Goal: Ask a question: Ask a question

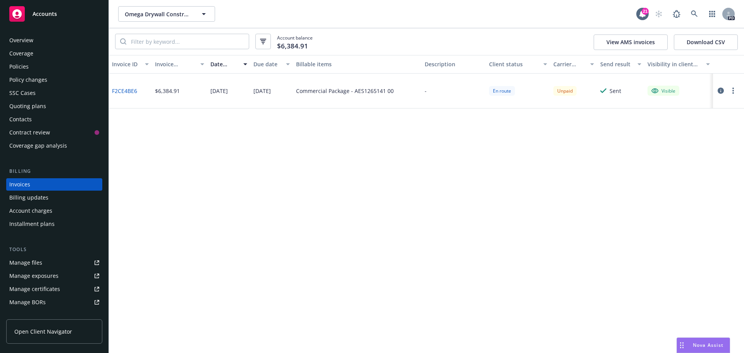
click at [680, 336] on div "Invoice ID Invoice amount Date issued Due date Billable items Description Clien…" at bounding box center [426, 204] width 635 height 298
click at [685, 343] on div "Drag to move" at bounding box center [682, 345] width 10 height 15
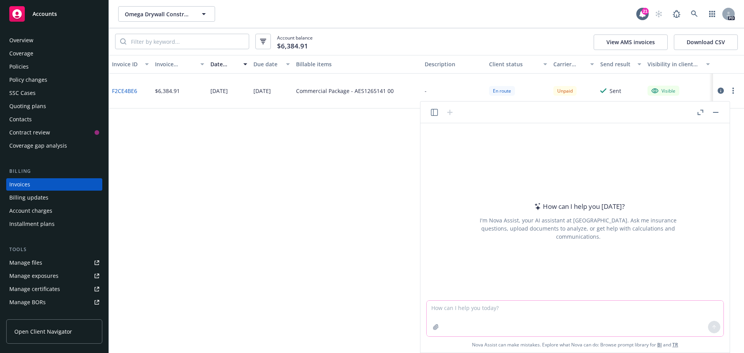
click at [548, 307] on textarea at bounding box center [575, 319] width 297 height 36
type textarea "What are some white collar industries that are a good fit for a PEO such as Tot…"
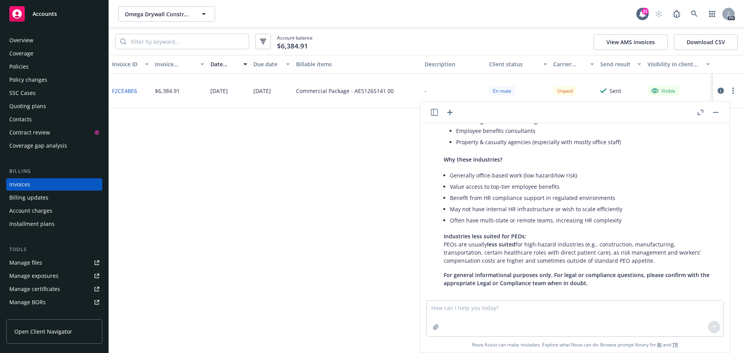
scroll to position [406, 0]
